Goal: Check status: Check status

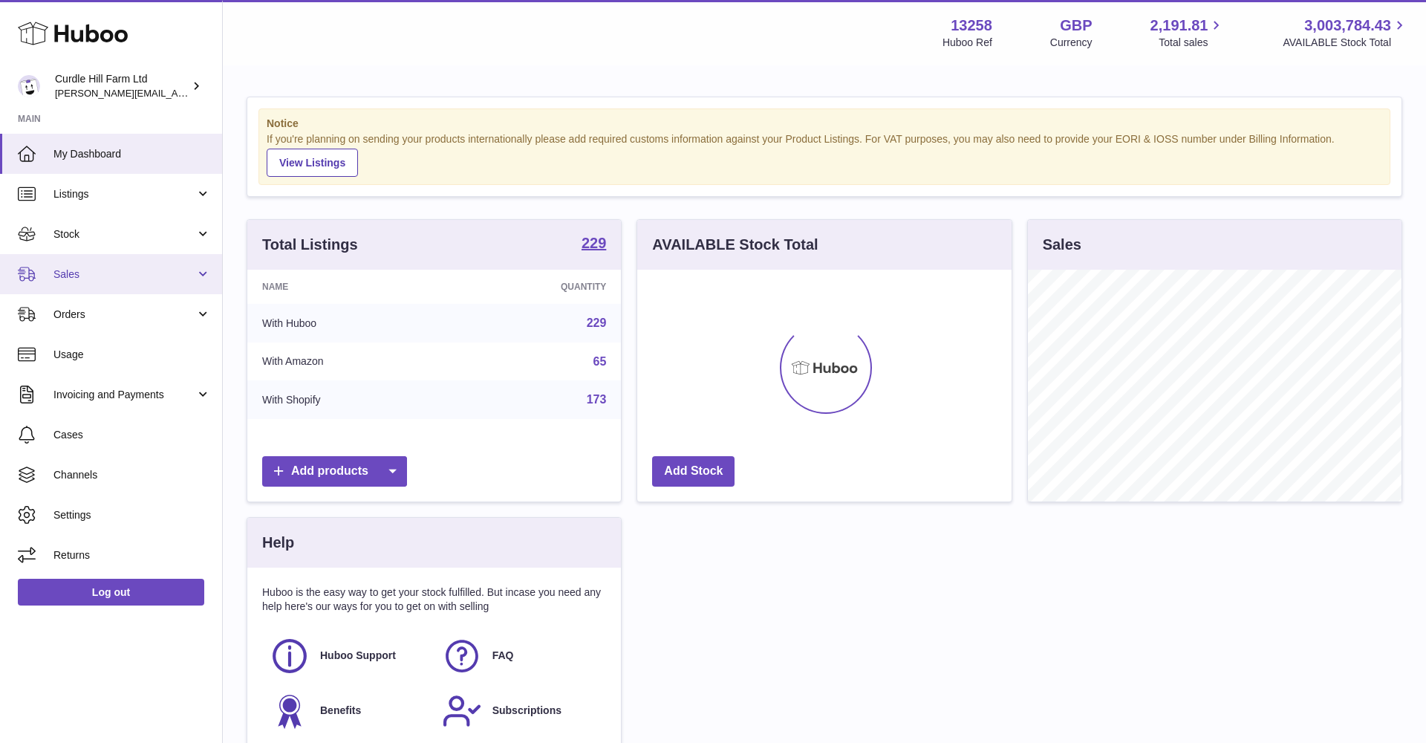
scroll to position [232, 374]
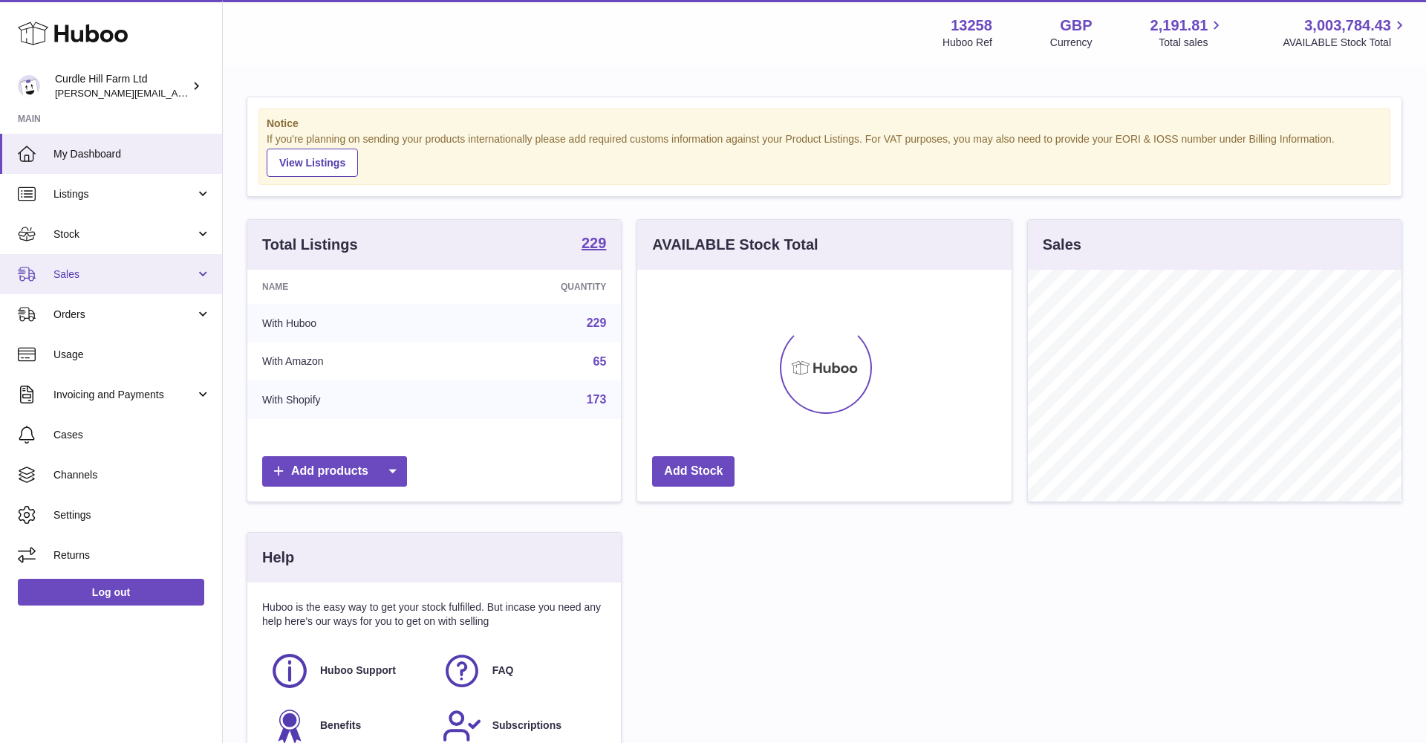
click at [92, 278] on span "Sales" at bounding box center [124, 274] width 142 height 14
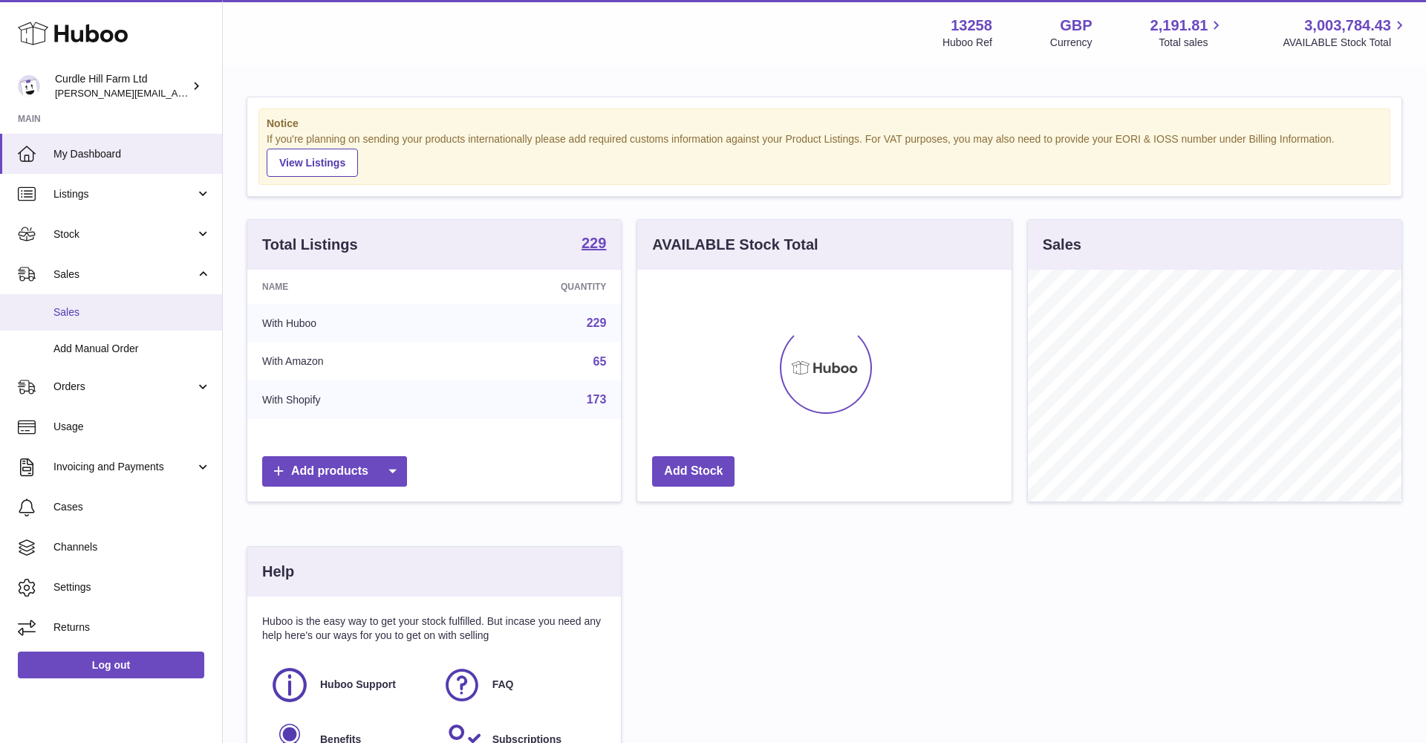
drag, startPoint x: 91, startPoint y: 285, endPoint x: 88, endPoint y: 307, distance: 22.6
click at [91, 285] on link "Sales" at bounding box center [111, 274] width 222 height 40
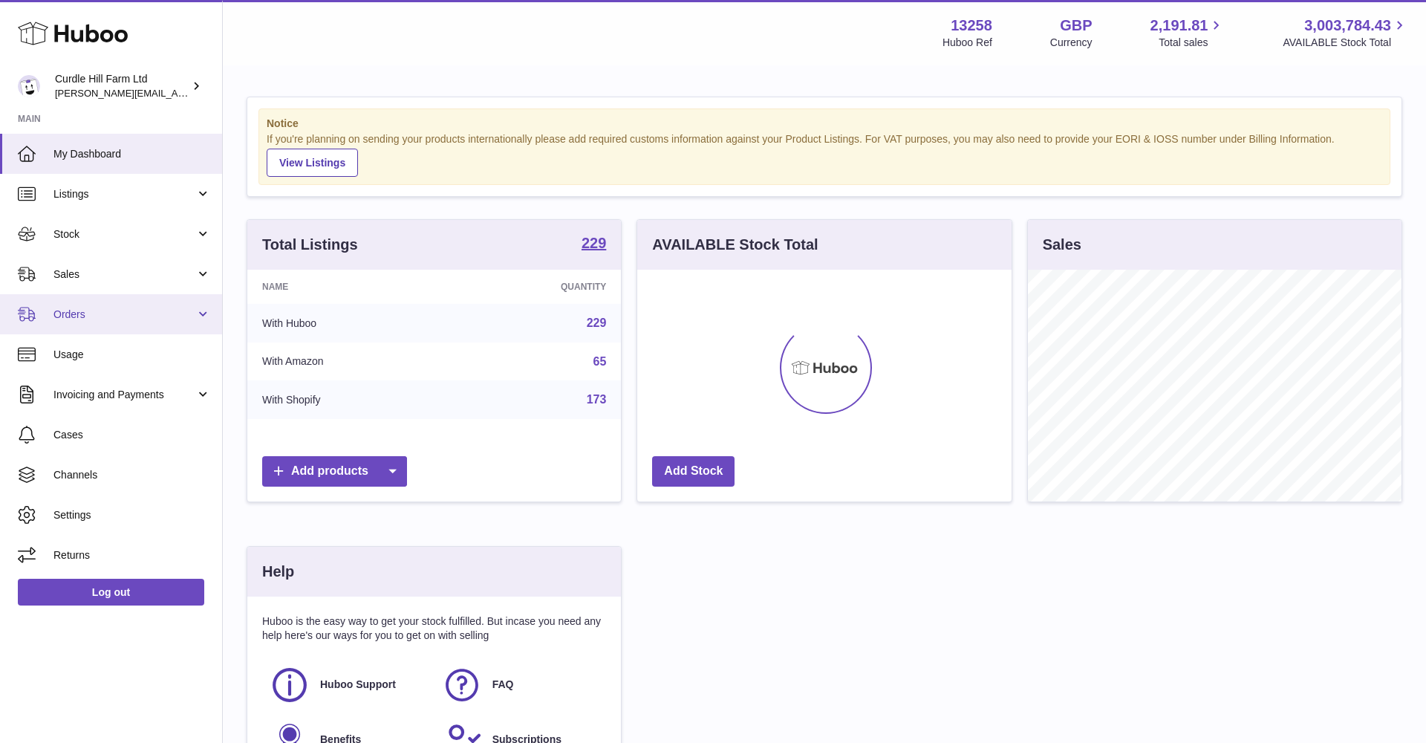
drag, startPoint x: 79, startPoint y: 323, endPoint x: 66, endPoint y: 324, distance: 12.6
click at [77, 324] on link "Orders" at bounding box center [111, 314] width 222 height 40
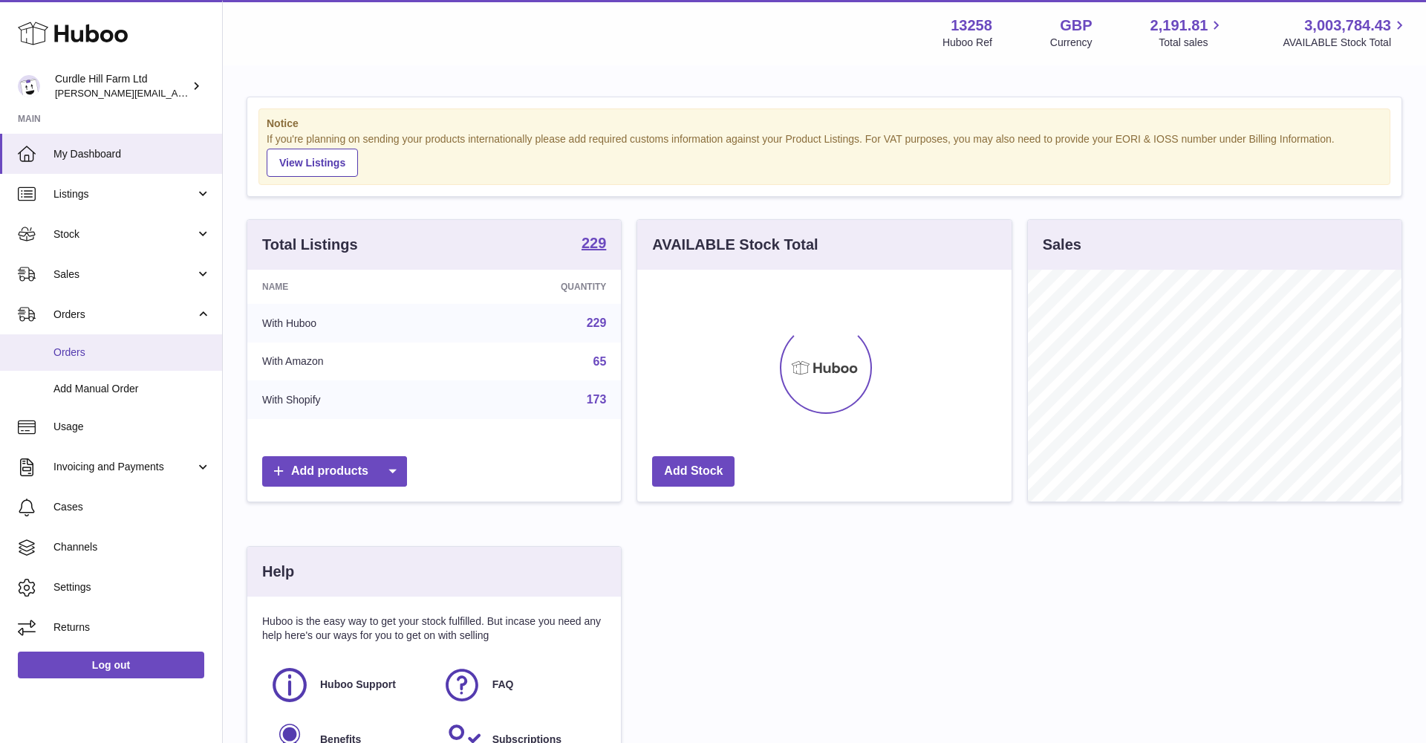
click at [73, 356] on span "Orders" at bounding box center [131, 352] width 157 height 14
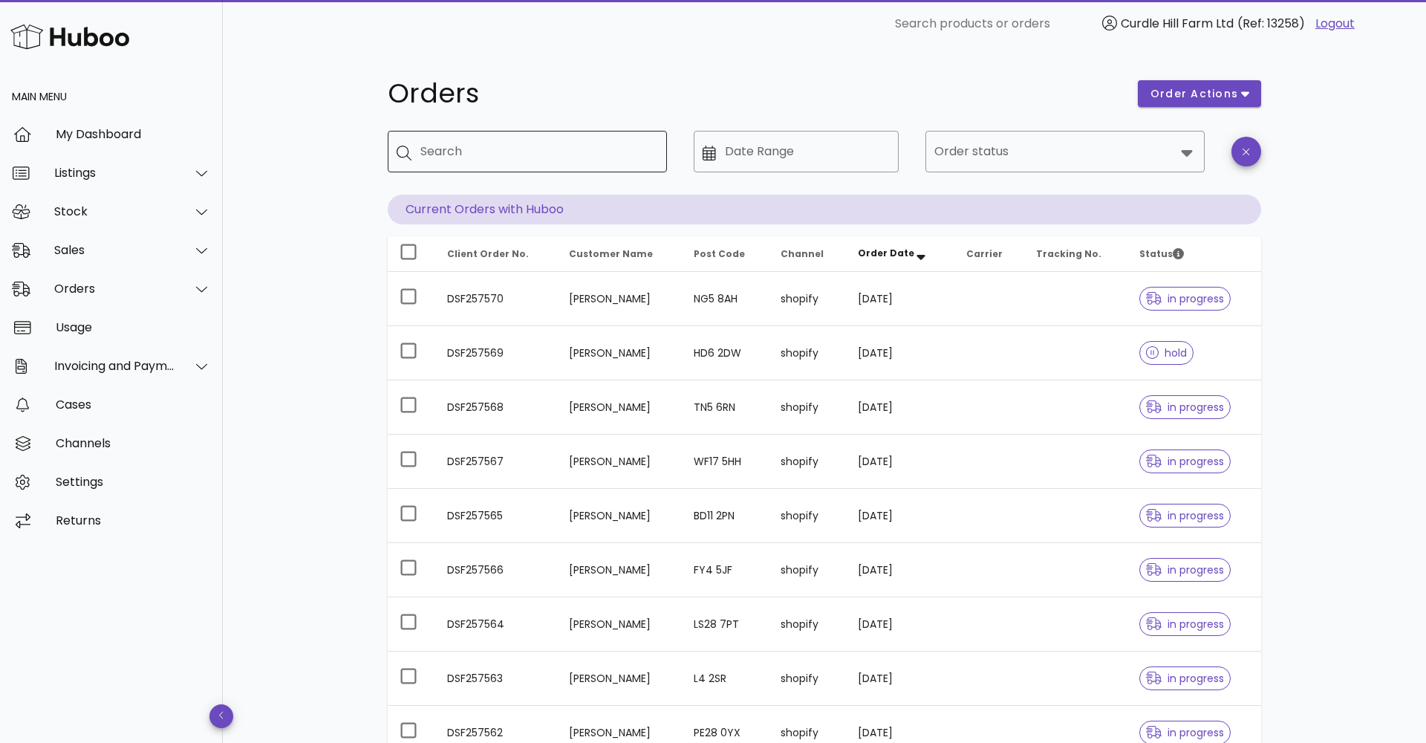
click at [438, 156] on input "Search" at bounding box center [537, 152] width 235 height 24
paste input "****"
click at [418, 150] on div at bounding box center [409, 151] width 24 height 17
type input "*******"
